Goal: Task Accomplishment & Management: Use online tool/utility

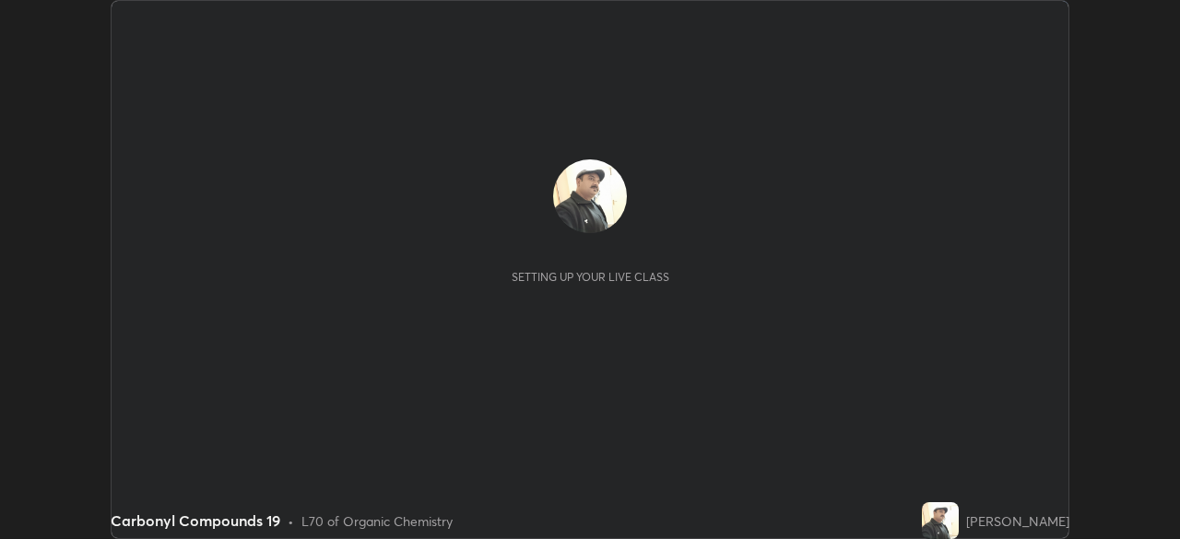
scroll to position [539, 1180]
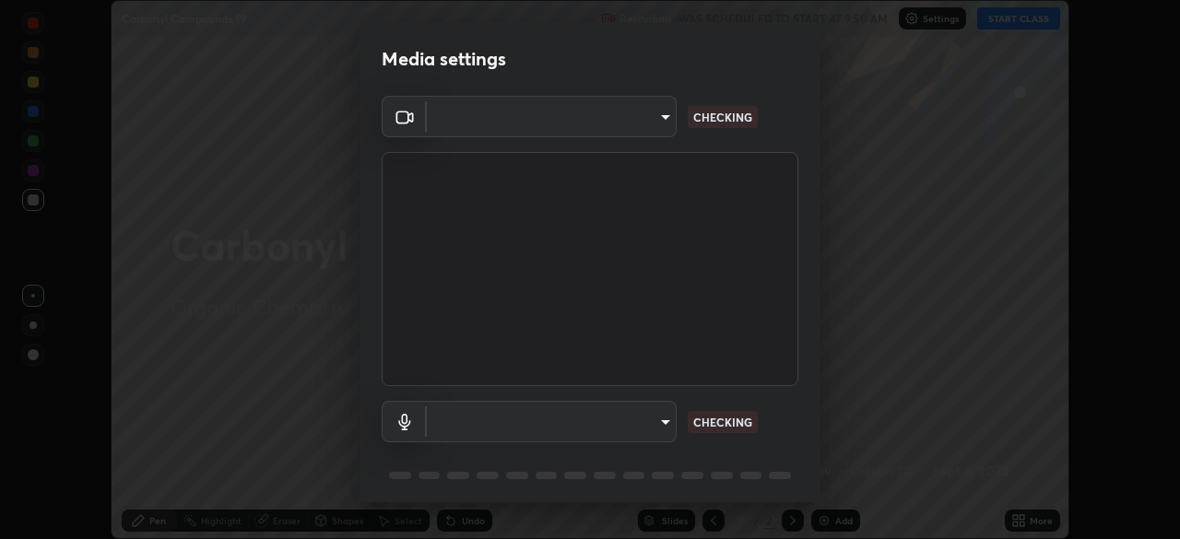
type input "5b992aa0614f8b3d4f44c2af7b6e86d68b9a4b3158581502b975f648e85978ea"
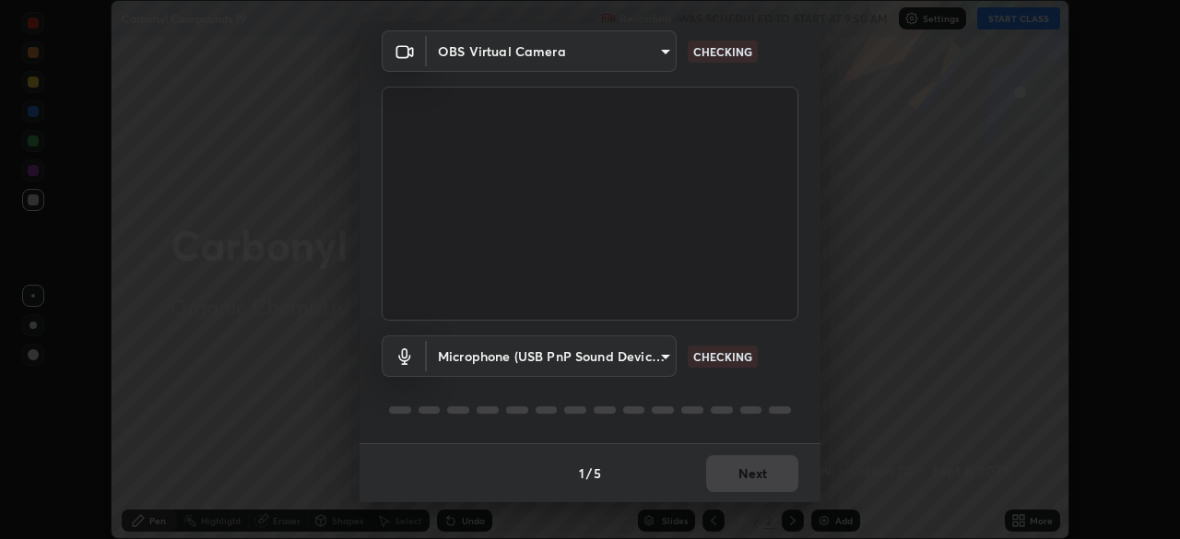
click at [645, 354] on body "Erase all Carbonyl Compounds 19 Recording WAS SCHEDULED TO START AT 9:50 AM Set…" at bounding box center [590, 269] width 1180 height 539
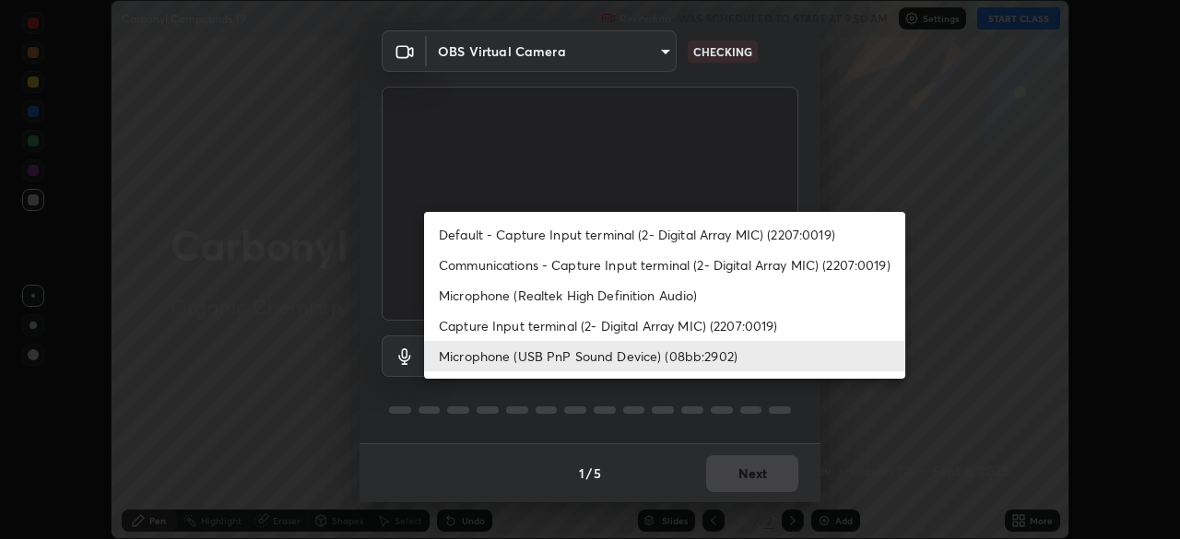
click at [655, 235] on li "Default - Capture Input terminal (2- Digital Array MIC) (2207:0019)" at bounding box center [664, 234] width 481 height 30
type input "default"
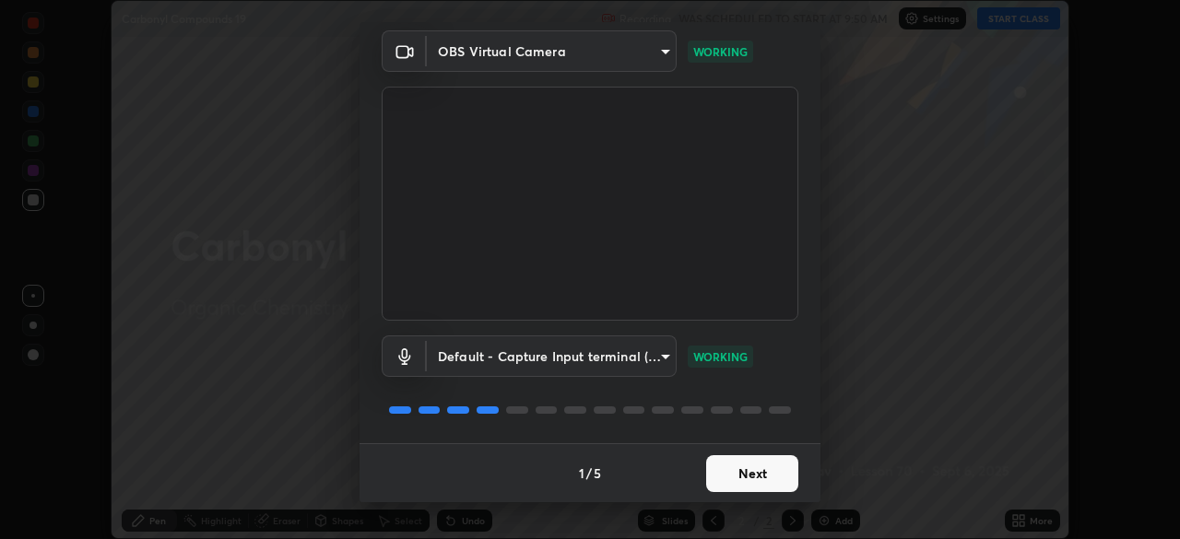
click at [732, 471] on button "Next" at bounding box center [752, 473] width 92 height 37
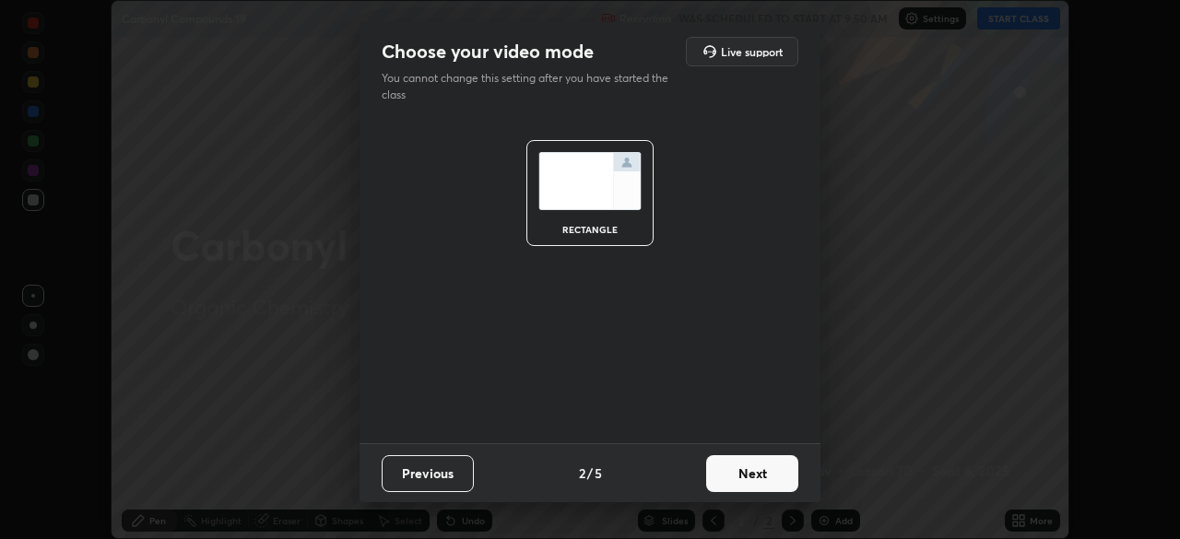
scroll to position [0, 0]
click at [734, 474] on button "Next" at bounding box center [752, 473] width 92 height 37
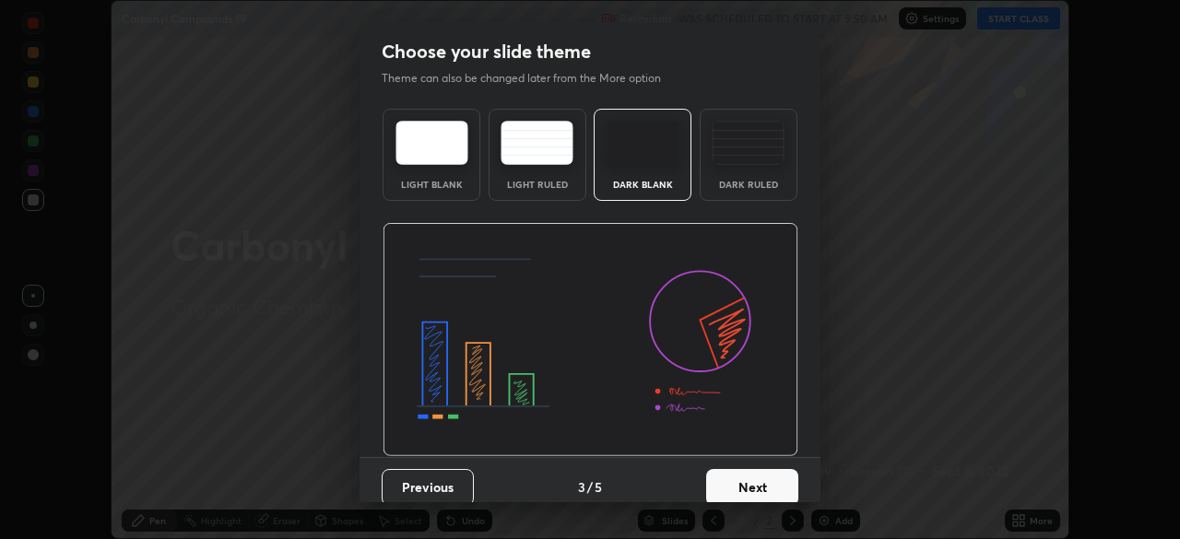
click at [735, 476] on button "Next" at bounding box center [752, 487] width 92 height 37
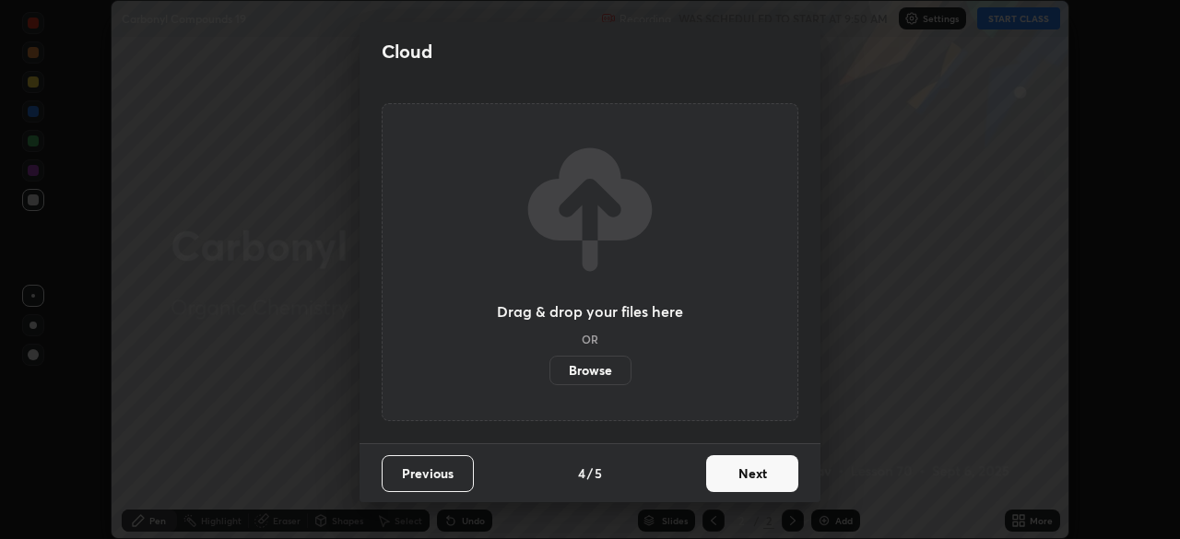
click at [736, 478] on button "Next" at bounding box center [752, 473] width 92 height 37
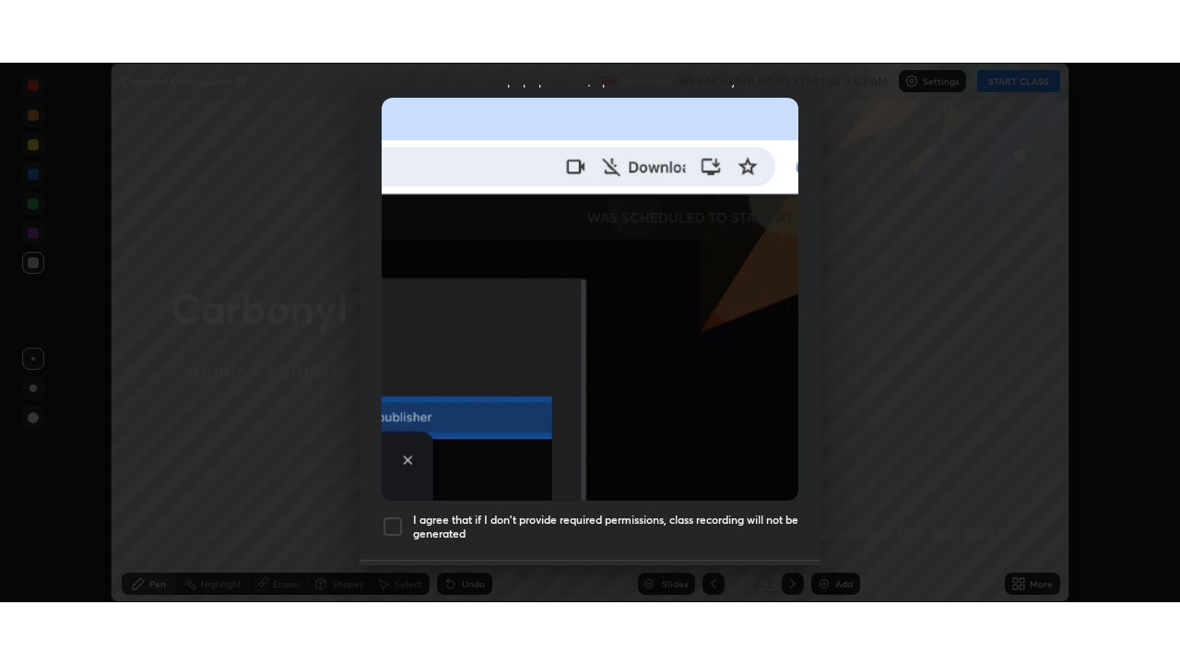
scroll to position [442, 0]
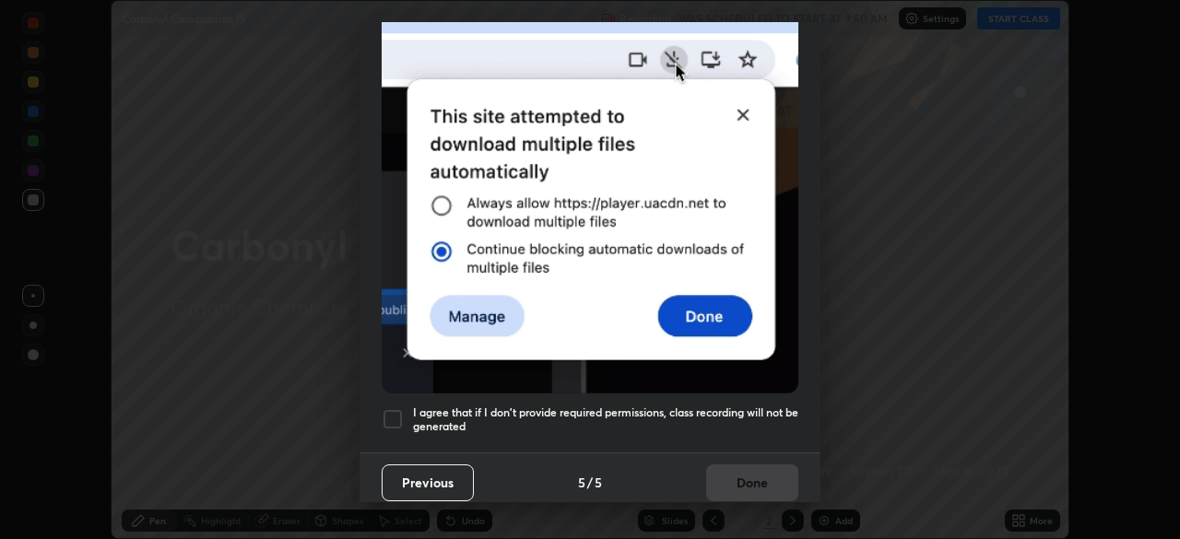
click at [690, 406] on h5 "I agree that if I don't provide required permissions, class recording will not …" at bounding box center [605, 420] width 385 height 29
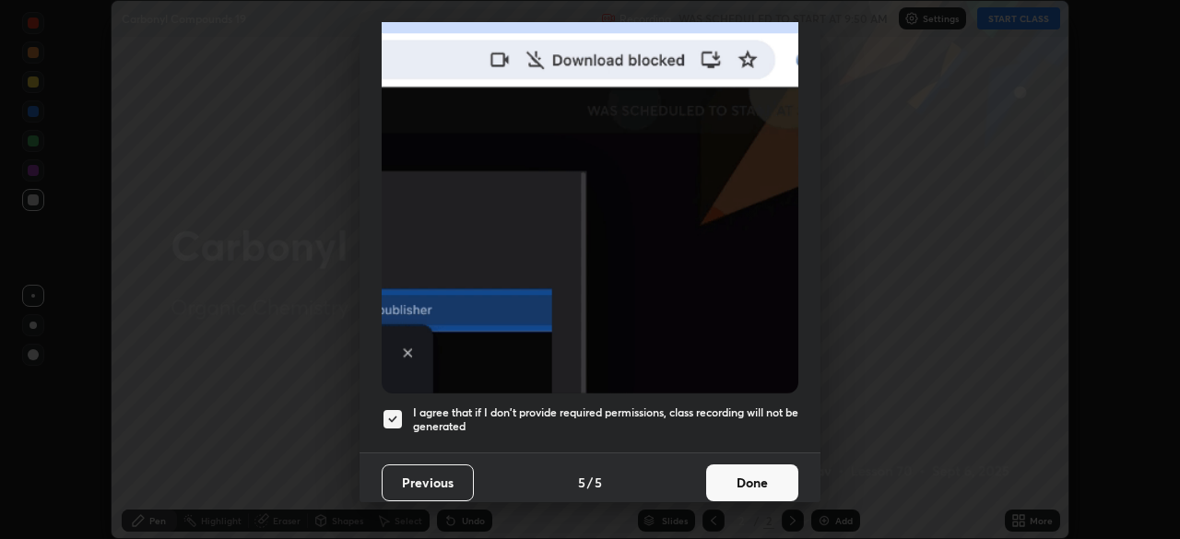
click at [734, 474] on button "Done" at bounding box center [752, 483] width 92 height 37
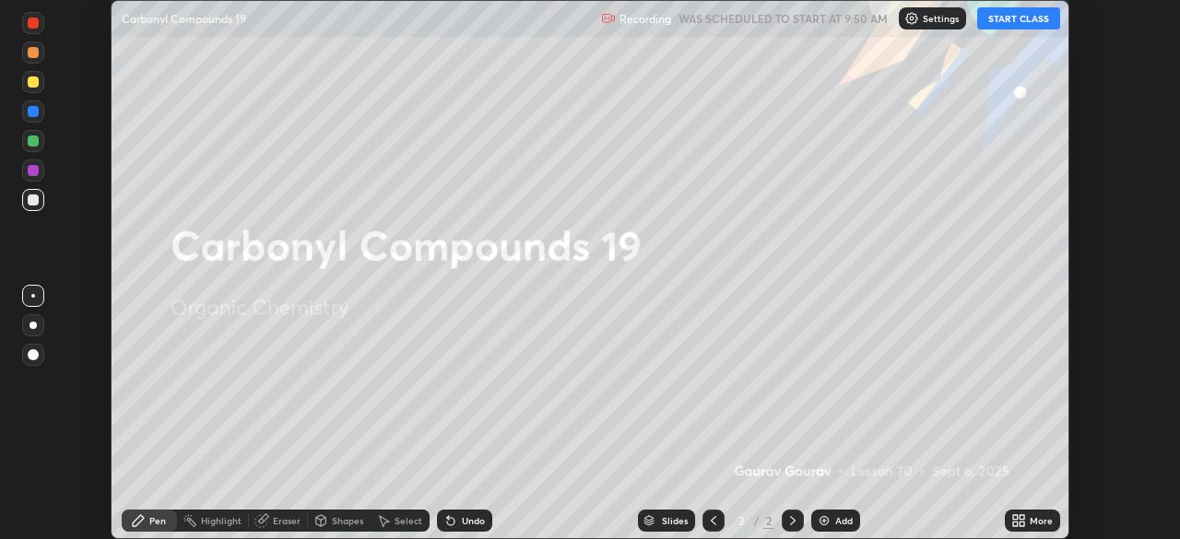
click at [998, 17] on button "START CLASS" at bounding box center [1018, 18] width 83 height 22
click at [822, 514] on img at bounding box center [824, 521] width 15 height 15
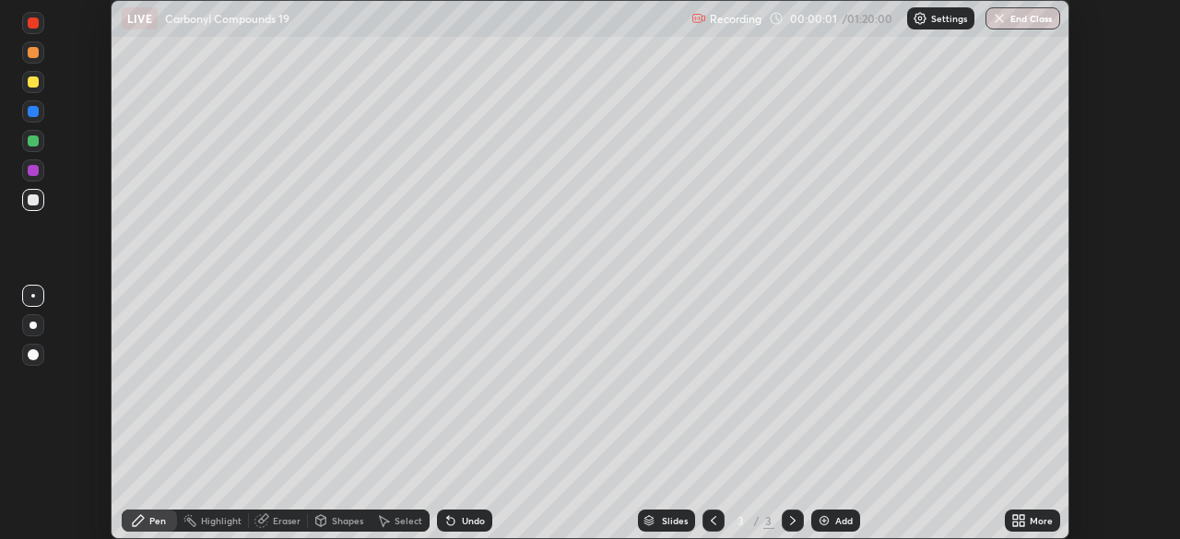
click at [1016, 518] on icon at bounding box center [1015, 517] width 5 height 5
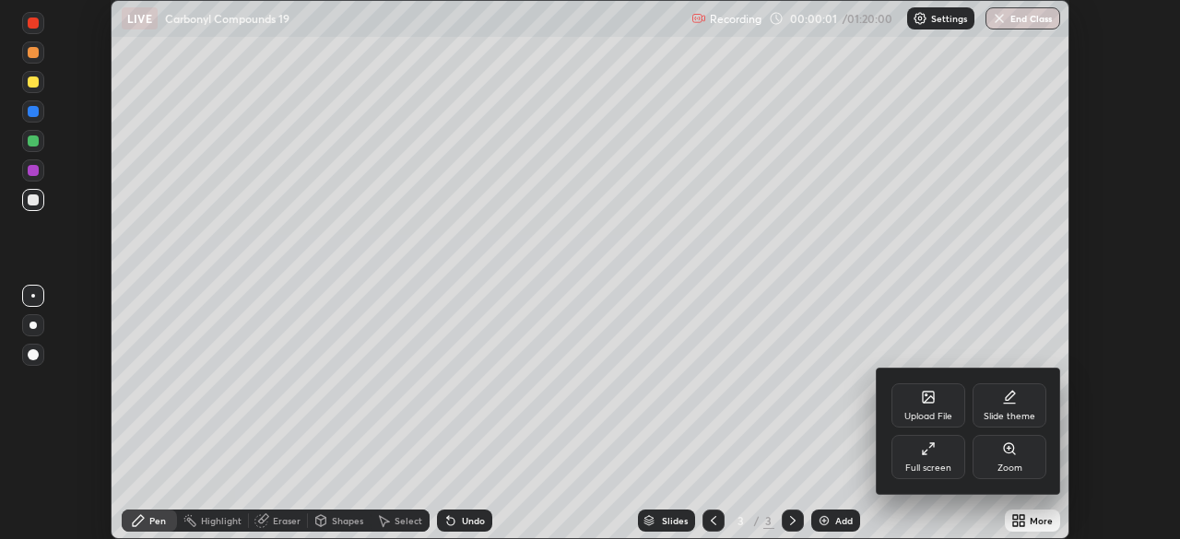
click at [943, 457] on div "Full screen" at bounding box center [929, 457] width 74 height 44
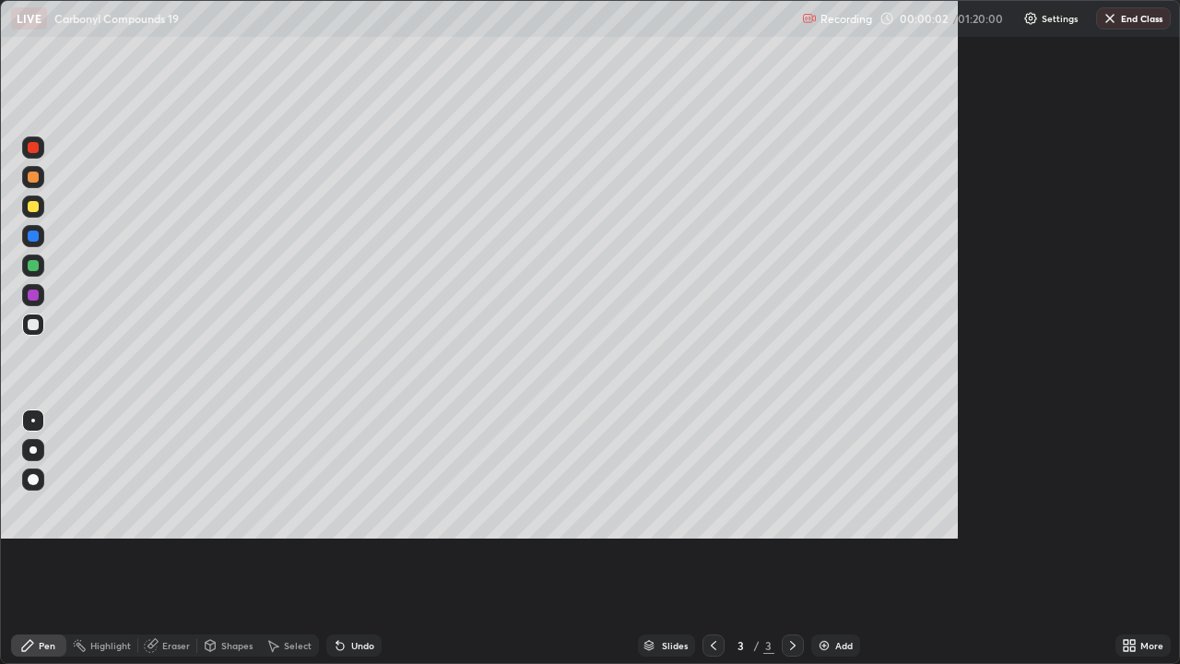
scroll to position [664, 1180]
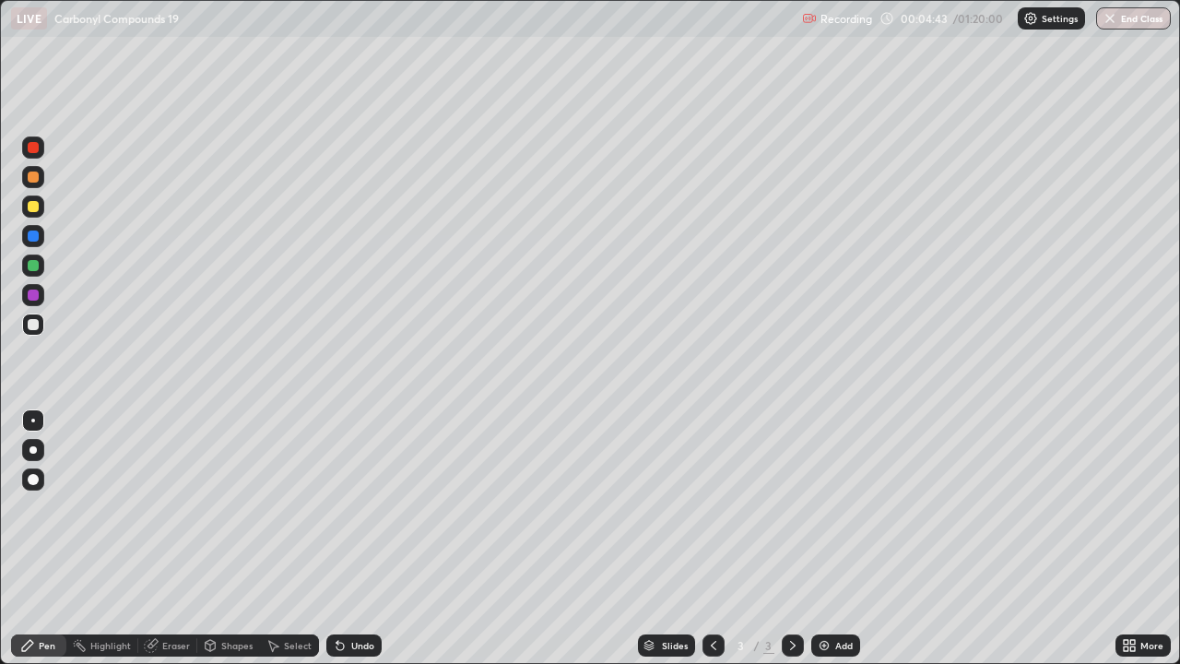
click at [351, 538] on div "Undo" at bounding box center [353, 645] width 55 height 22
click at [350, 538] on div "Undo" at bounding box center [353, 645] width 55 height 22
click at [836, 538] on div "Add" at bounding box center [835, 645] width 49 height 22
click at [711, 538] on icon at bounding box center [713, 645] width 15 height 15
click at [842, 538] on div "Add" at bounding box center [844, 645] width 18 height 9
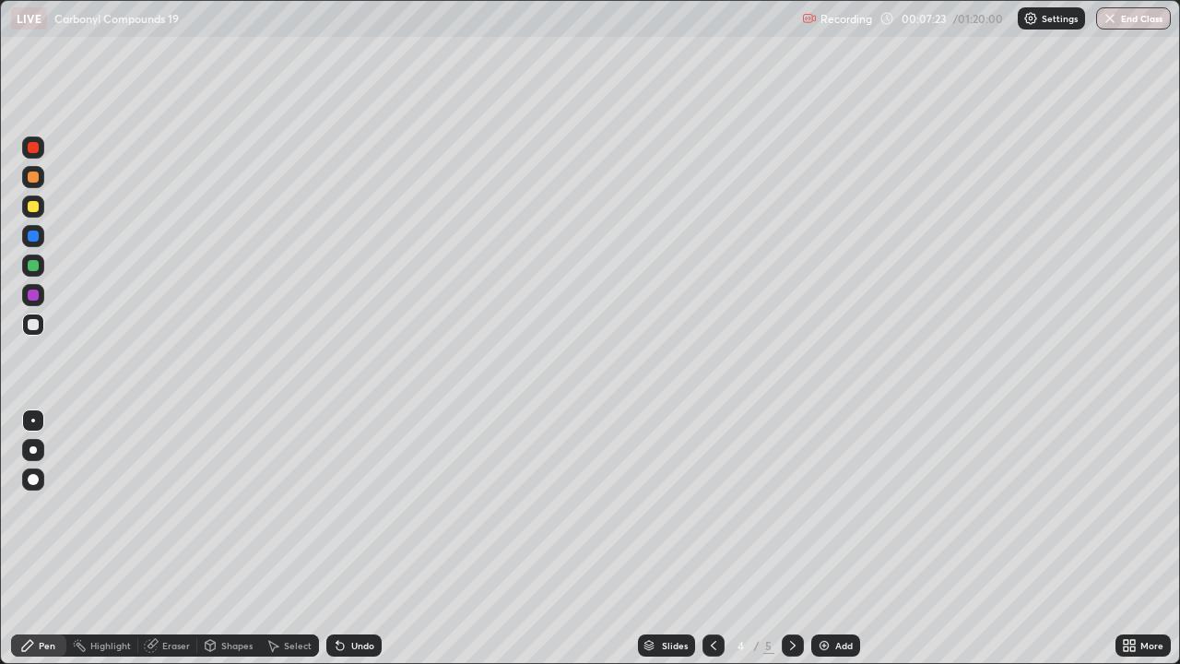
click at [35, 206] on div at bounding box center [33, 206] width 11 height 11
click at [828, 538] on img at bounding box center [824, 645] width 15 height 15
click at [40, 325] on div at bounding box center [33, 324] width 22 height 22
click at [825, 538] on img at bounding box center [824, 645] width 15 height 15
click at [52, 538] on div "Pen" at bounding box center [47, 645] width 17 height 9
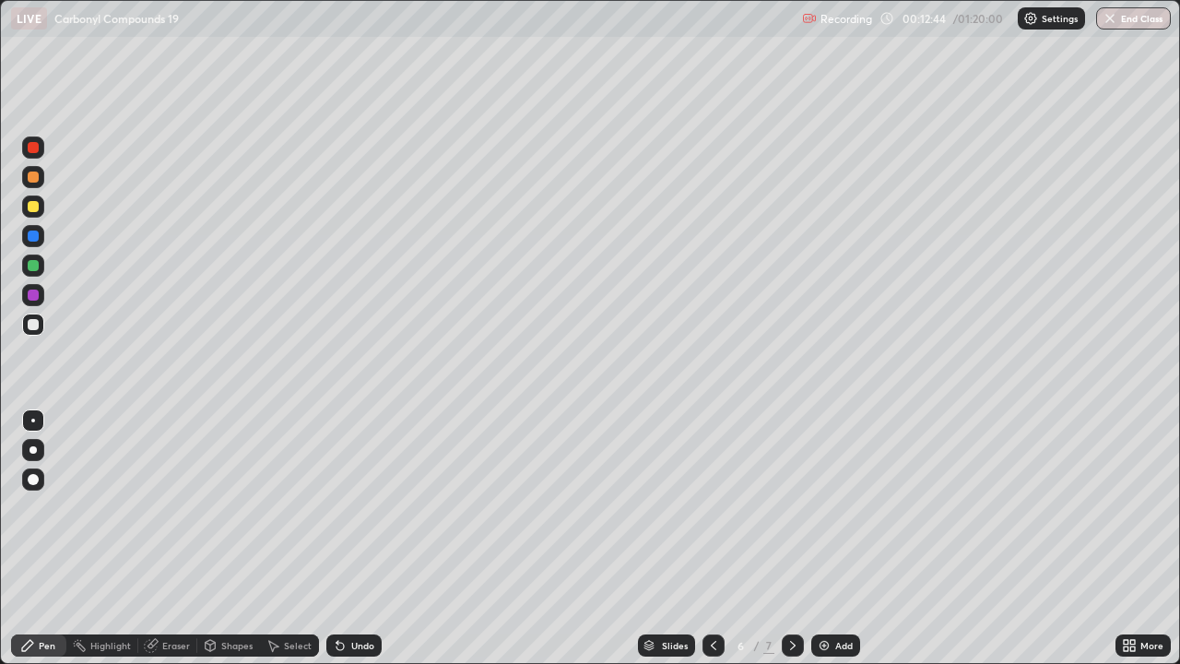
click at [35, 208] on div at bounding box center [33, 206] width 11 height 11
click at [50, 538] on div "Pen" at bounding box center [47, 645] width 17 height 9
click at [32, 320] on div at bounding box center [33, 324] width 11 height 11
click at [835, 538] on div "Add" at bounding box center [835, 645] width 49 height 22
click at [38, 207] on div at bounding box center [33, 206] width 11 height 11
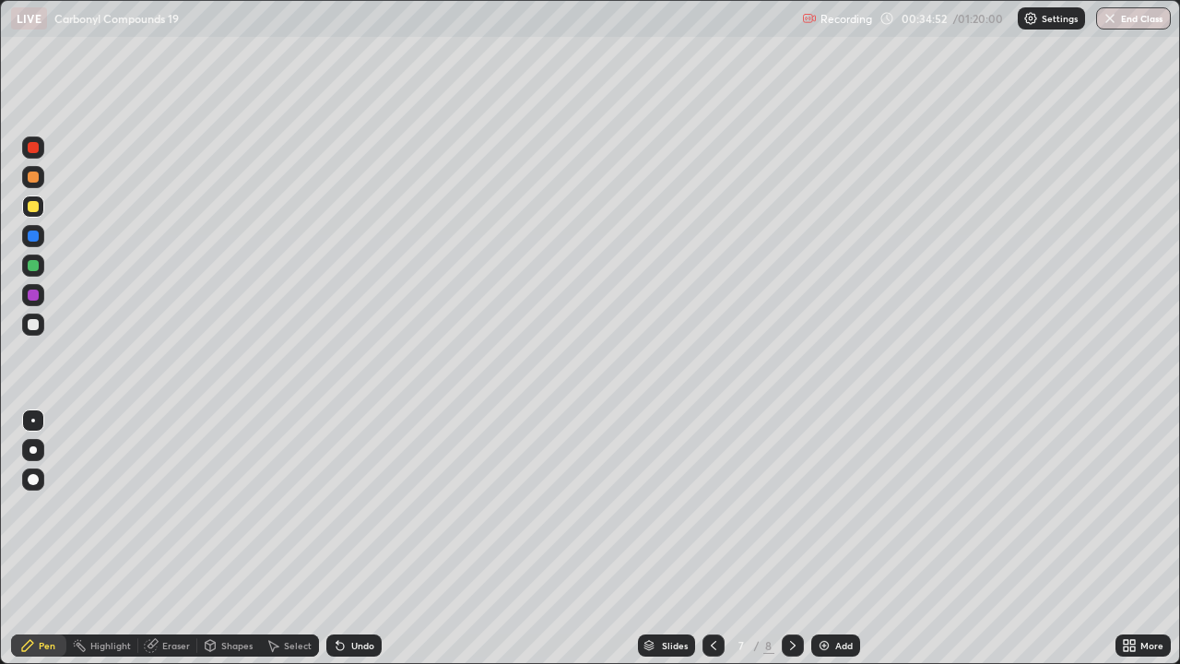
click at [830, 538] on img at bounding box center [824, 645] width 15 height 15
click at [837, 538] on div "Add" at bounding box center [844, 645] width 18 height 9
click at [836, 538] on div "Add" at bounding box center [844, 645] width 18 height 9
click at [834, 538] on div "Add" at bounding box center [835, 645] width 49 height 22
click at [163, 538] on div "Eraser" at bounding box center [176, 645] width 28 height 9
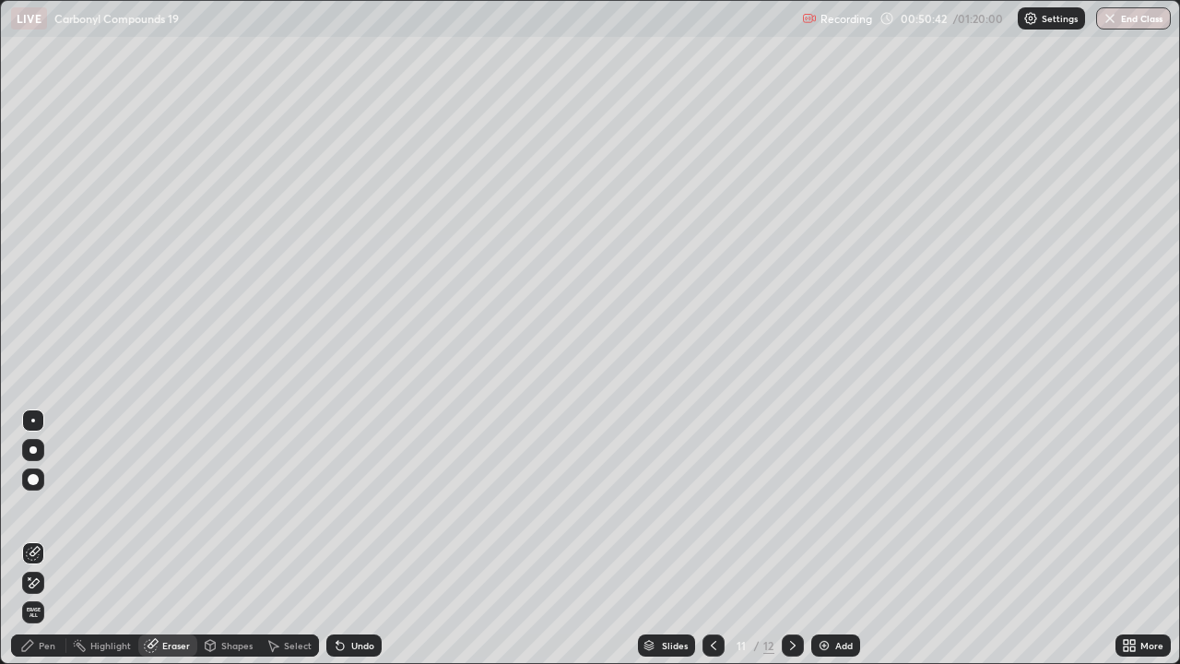
click at [47, 538] on div "Pen" at bounding box center [47, 645] width 17 height 9
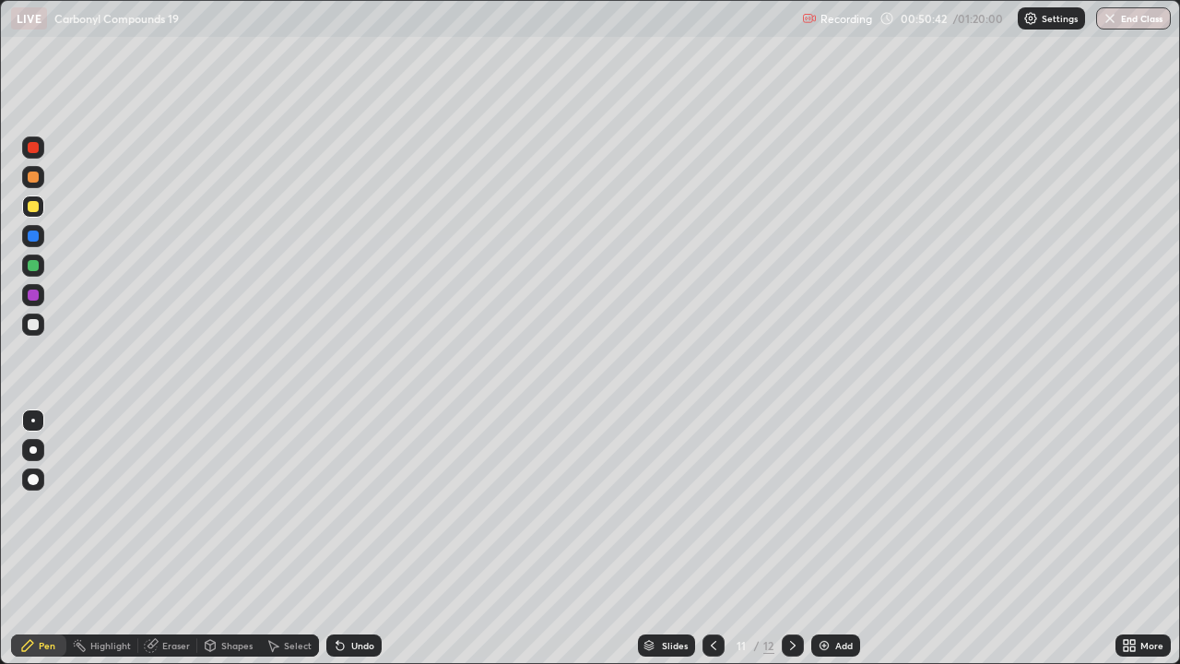
click at [32, 211] on div at bounding box center [33, 206] width 11 height 11
click at [35, 324] on div at bounding box center [33, 324] width 11 height 11
click at [824, 538] on img at bounding box center [824, 645] width 15 height 15
click at [359, 538] on div "Undo" at bounding box center [362, 645] width 23 height 9
click at [179, 538] on div "Eraser" at bounding box center [176, 645] width 28 height 9
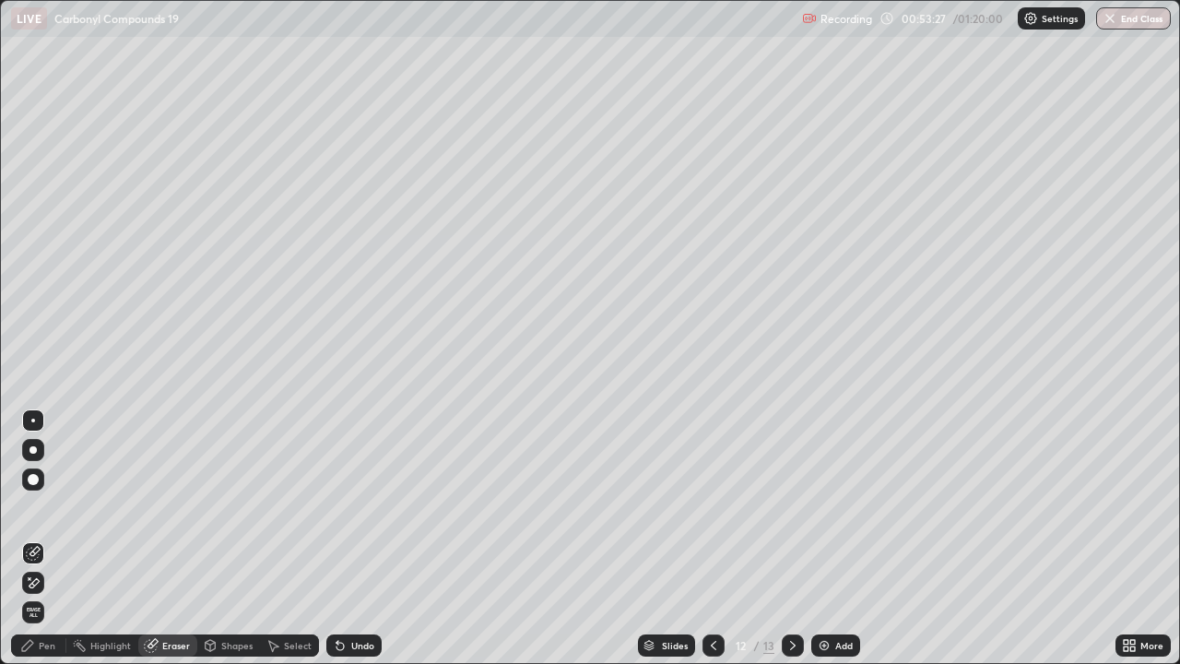
click at [47, 538] on div "Pen" at bounding box center [47, 645] width 17 height 9
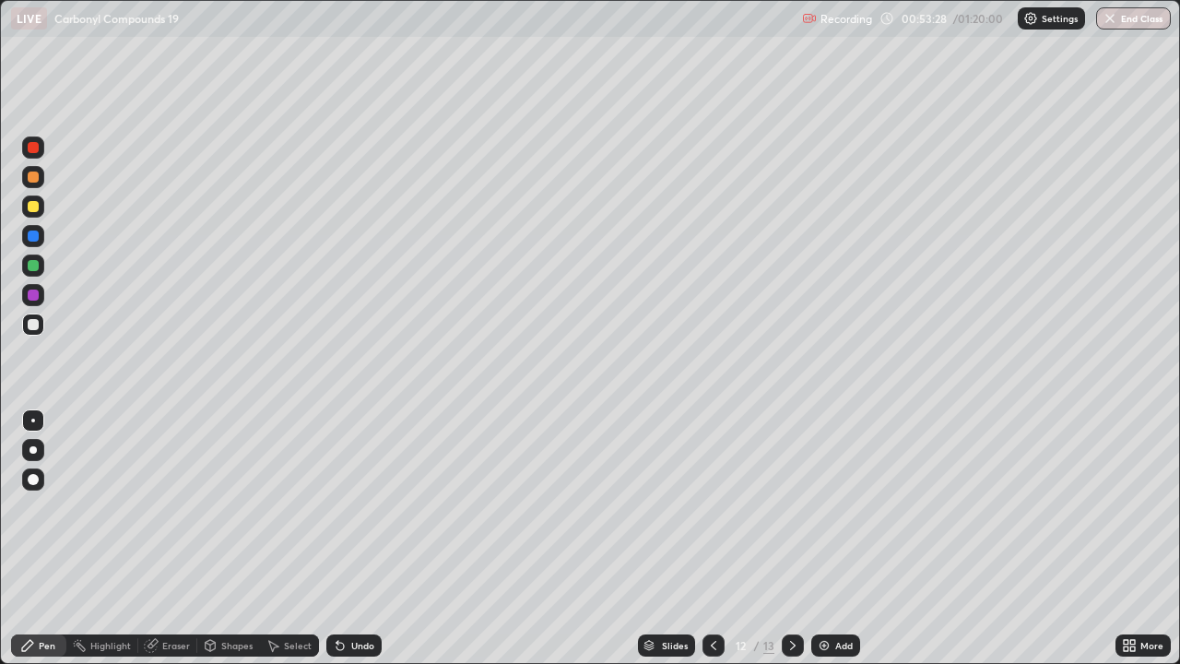
click at [38, 202] on div at bounding box center [33, 206] width 11 height 11
click at [834, 538] on div "Add" at bounding box center [835, 645] width 49 height 22
